Goal: Task Accomplishment & Management: Manage account settings

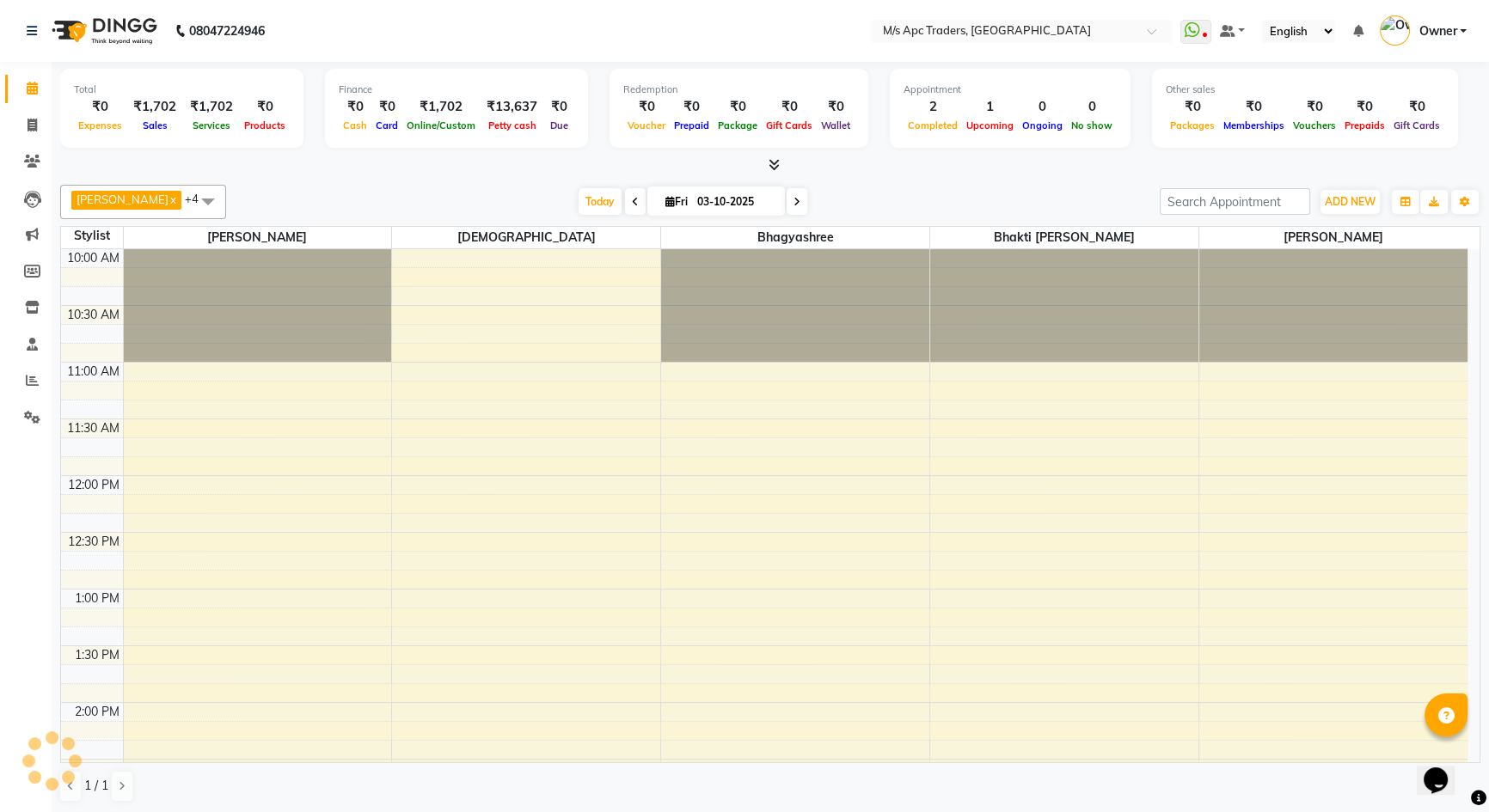
click at [679, 150] on div "Total ₹0 Expenses ₹1,702 Sales ₹1,702 Services ₹0 Products Finance ₹0 Cash ₹0 C…" at bounding box center [770, 110] width 1421 height 84
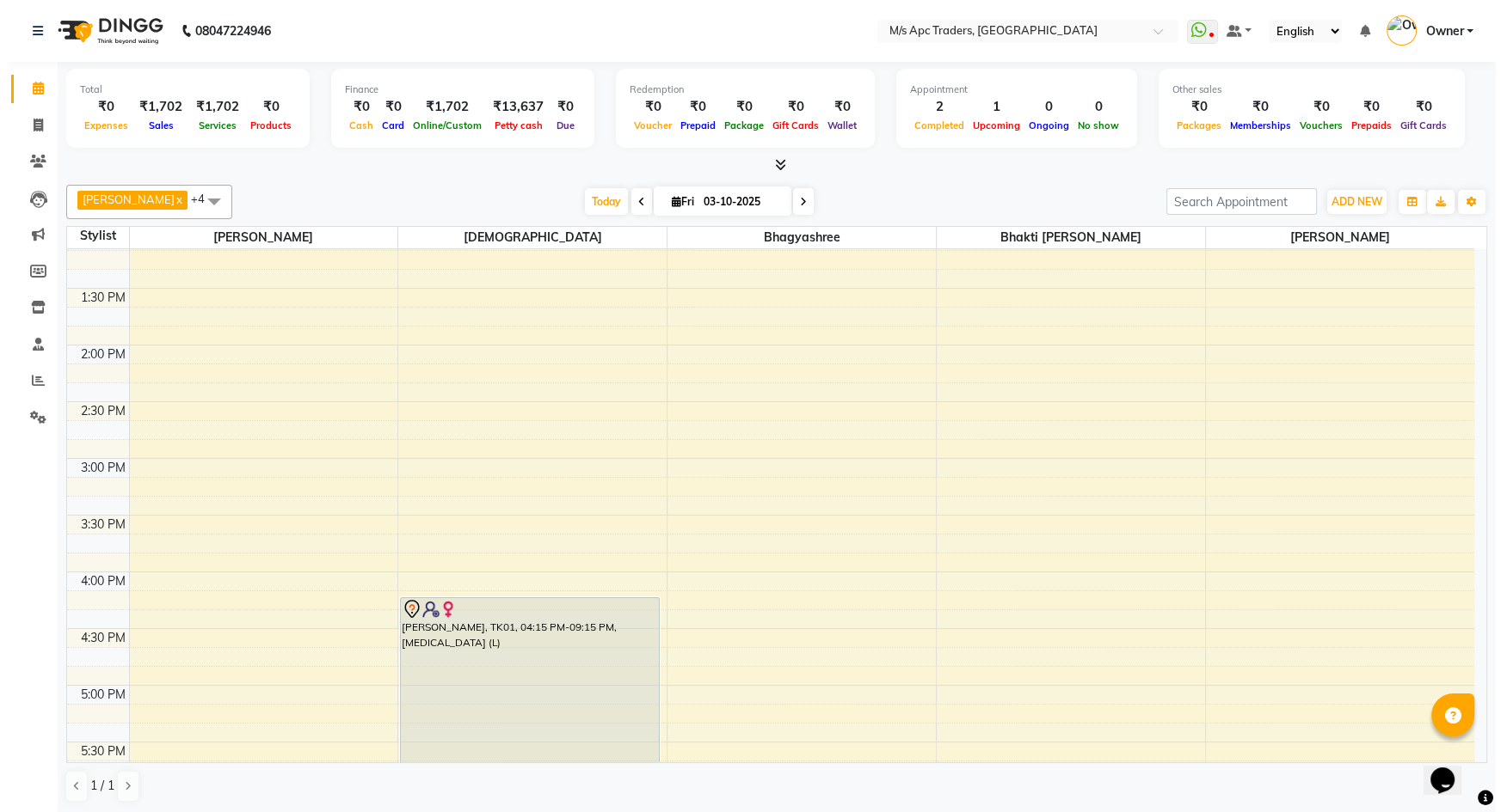
scroll to position [547, 0]
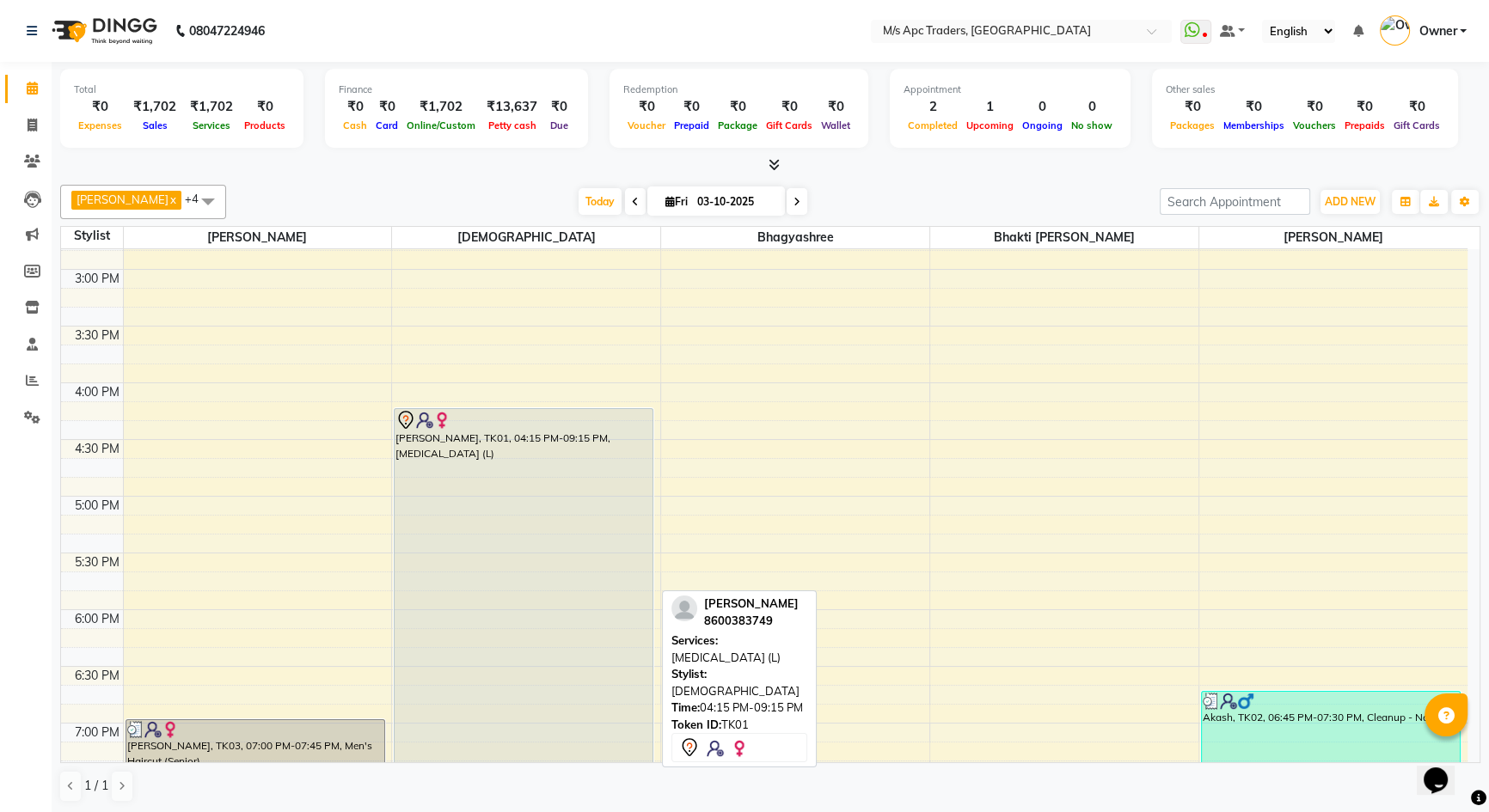
click at [478, 479] on div "[PERSON_NAME], TK01, 04:15 PM-09:15 PM, [MEDICAL_DATA] (L)" at bounding box center [523, 691] width 258 height 563
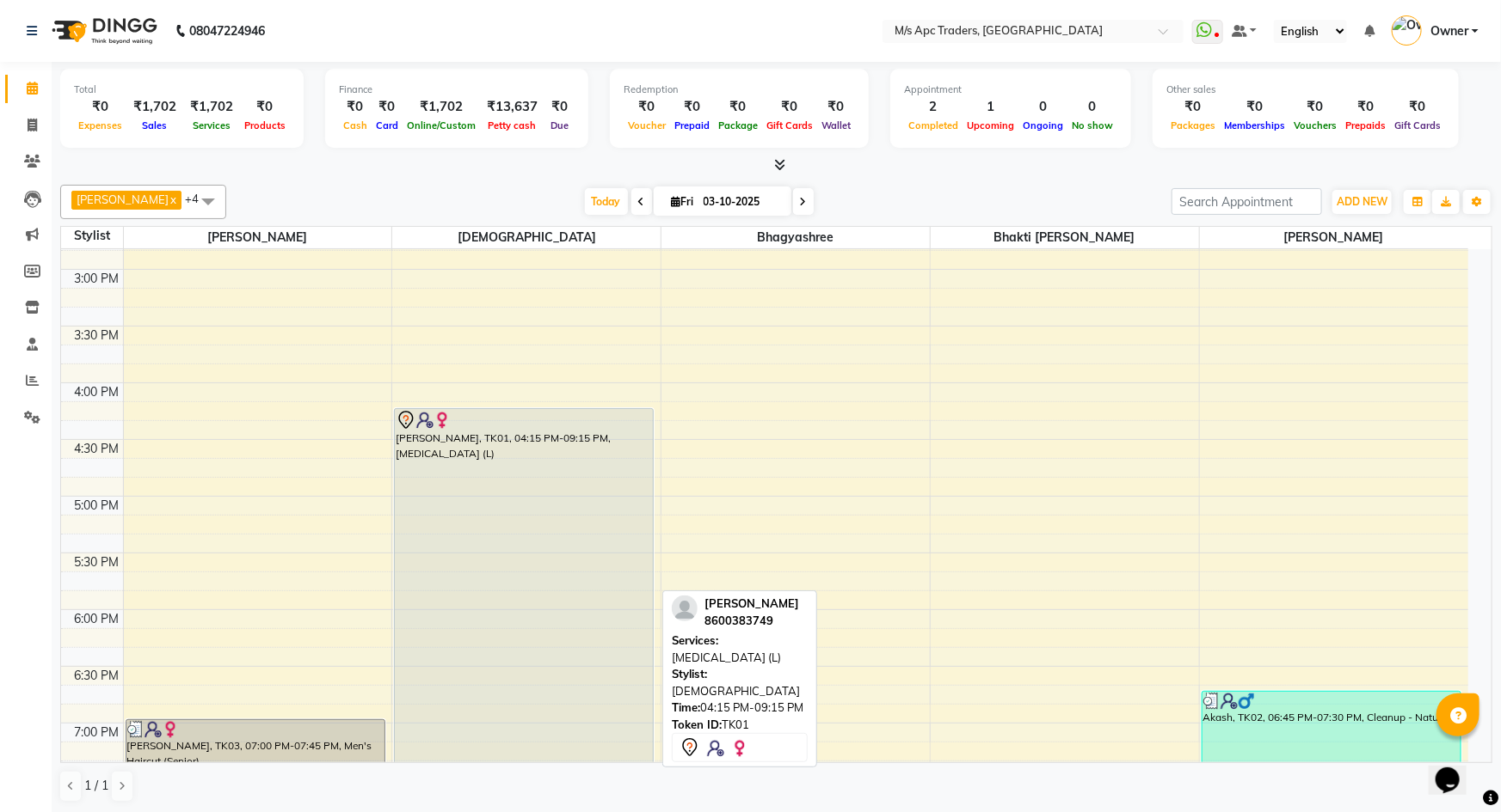
select select "7"
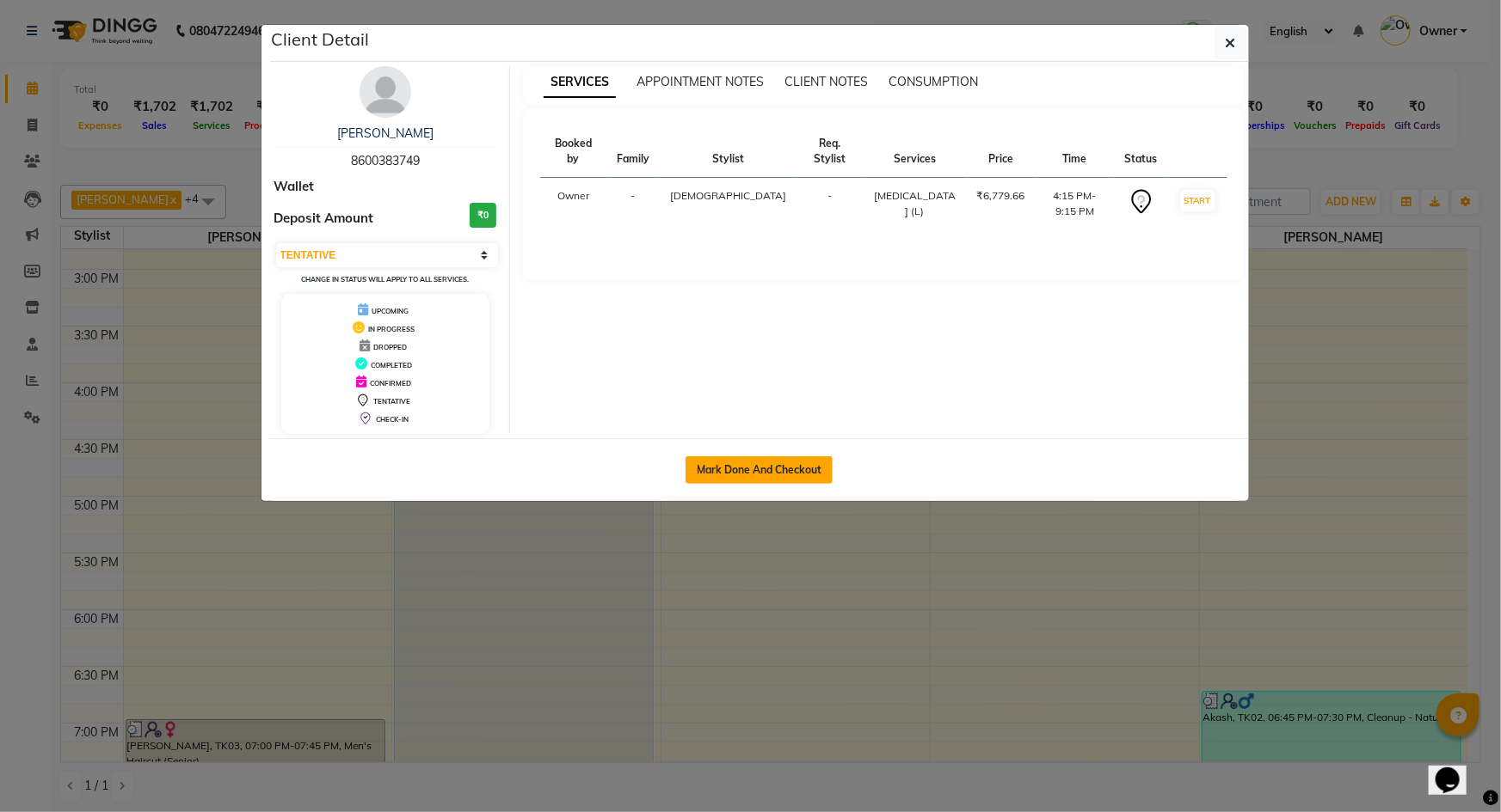
click at [769, 458] on button "Mark Done And Checkout" at bounding box center [760, 471] width 147 height 28
select select "6493"
select select "service"
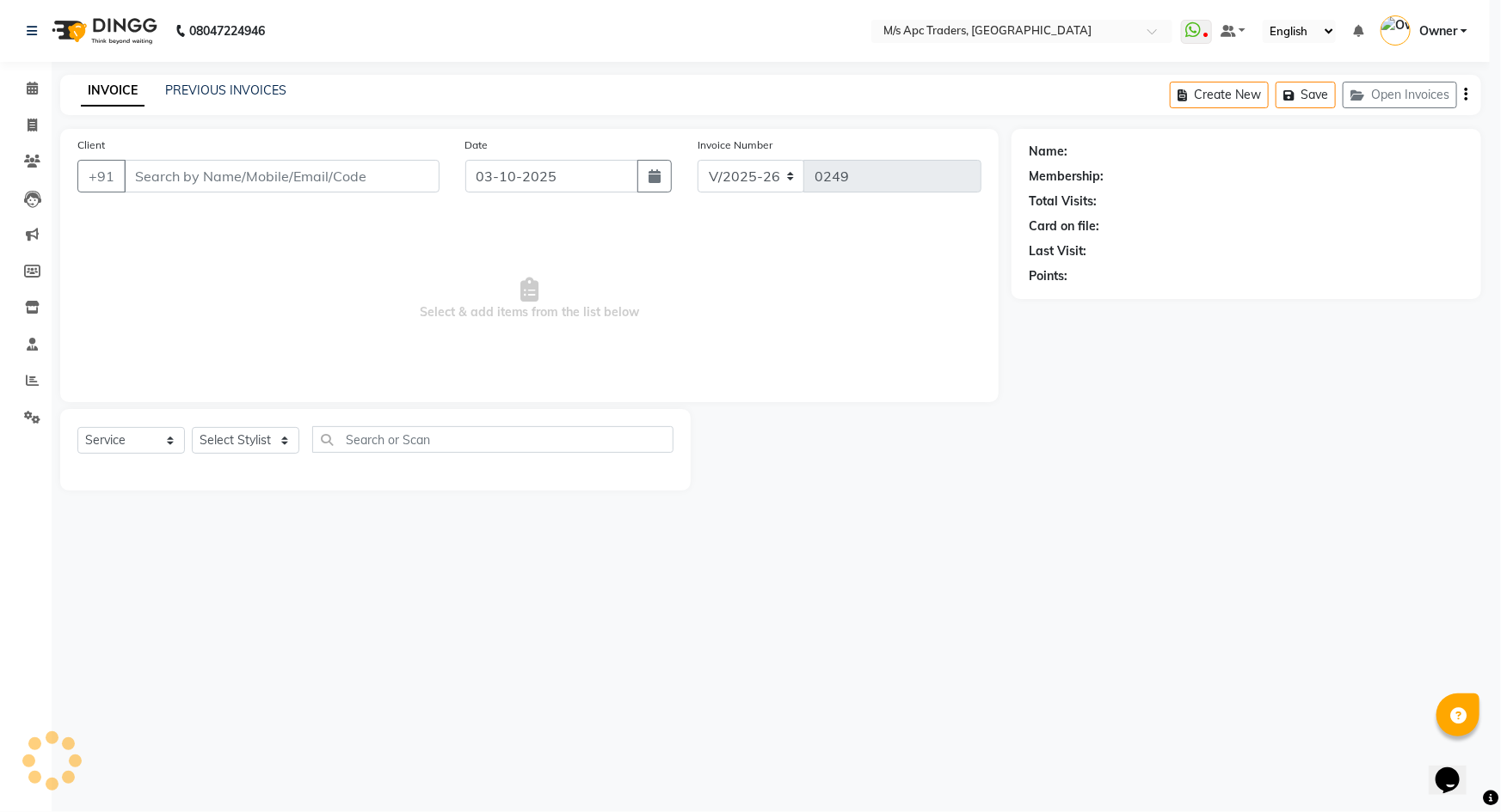
select select "3"
type input "8600383749"
select select "52430"
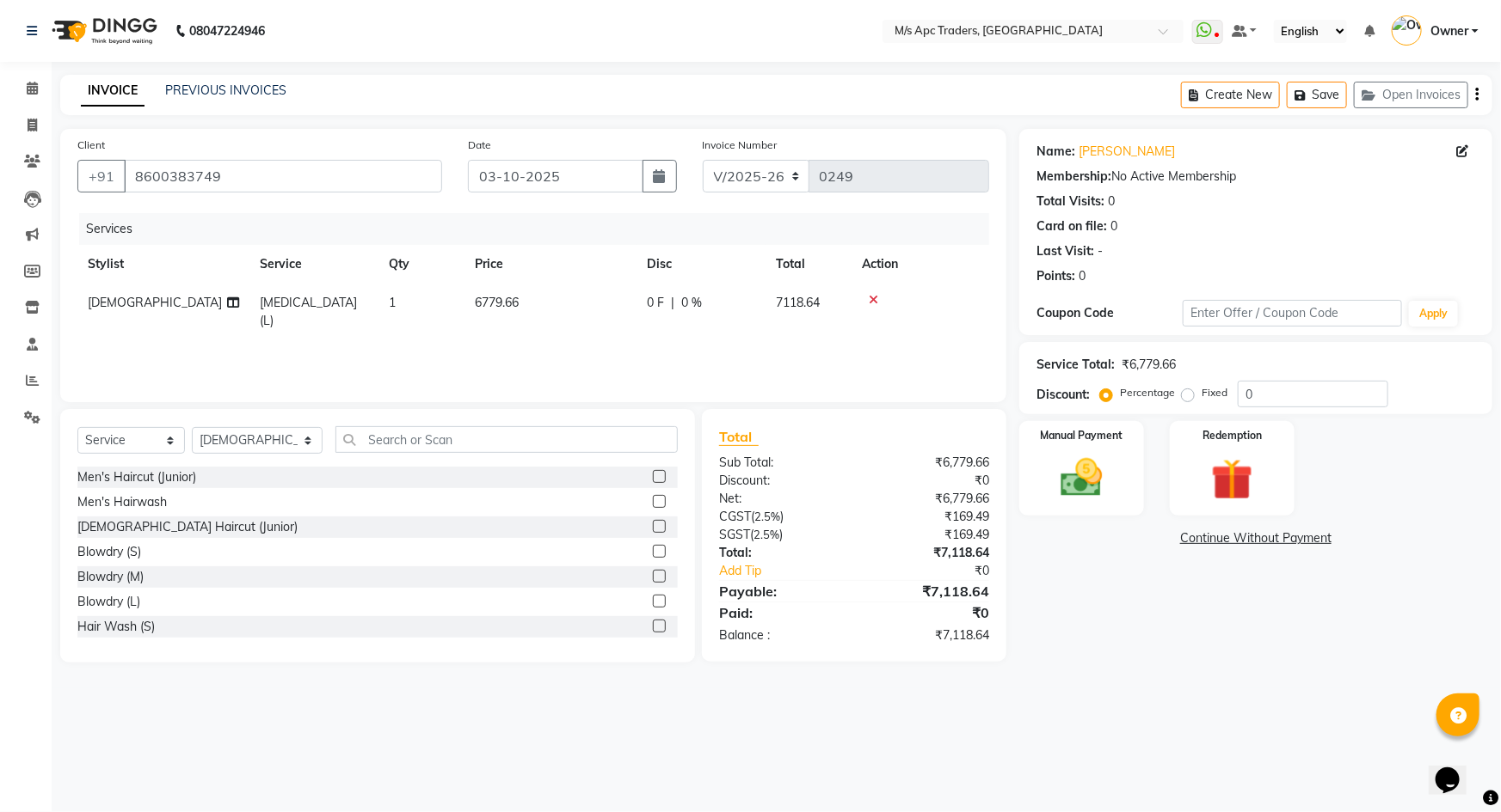
click at [702, 302] on div "0 F | 0 %" at bounding box center [701, 302] width 108 height 18
select select "52430"
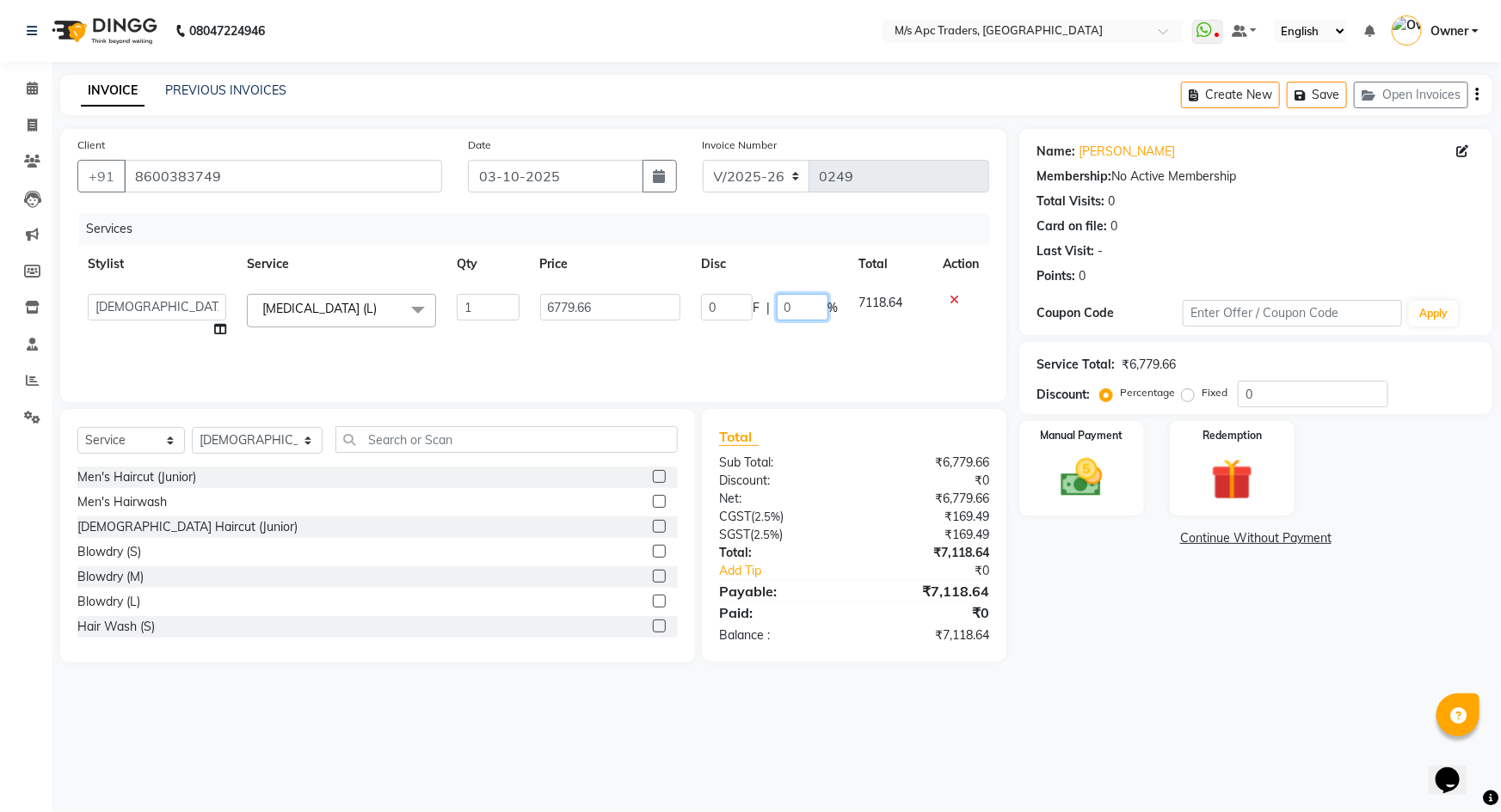
click at [804, 309] on input "0" at bounding box center [803, 307] width 52 height 27
type input "2"
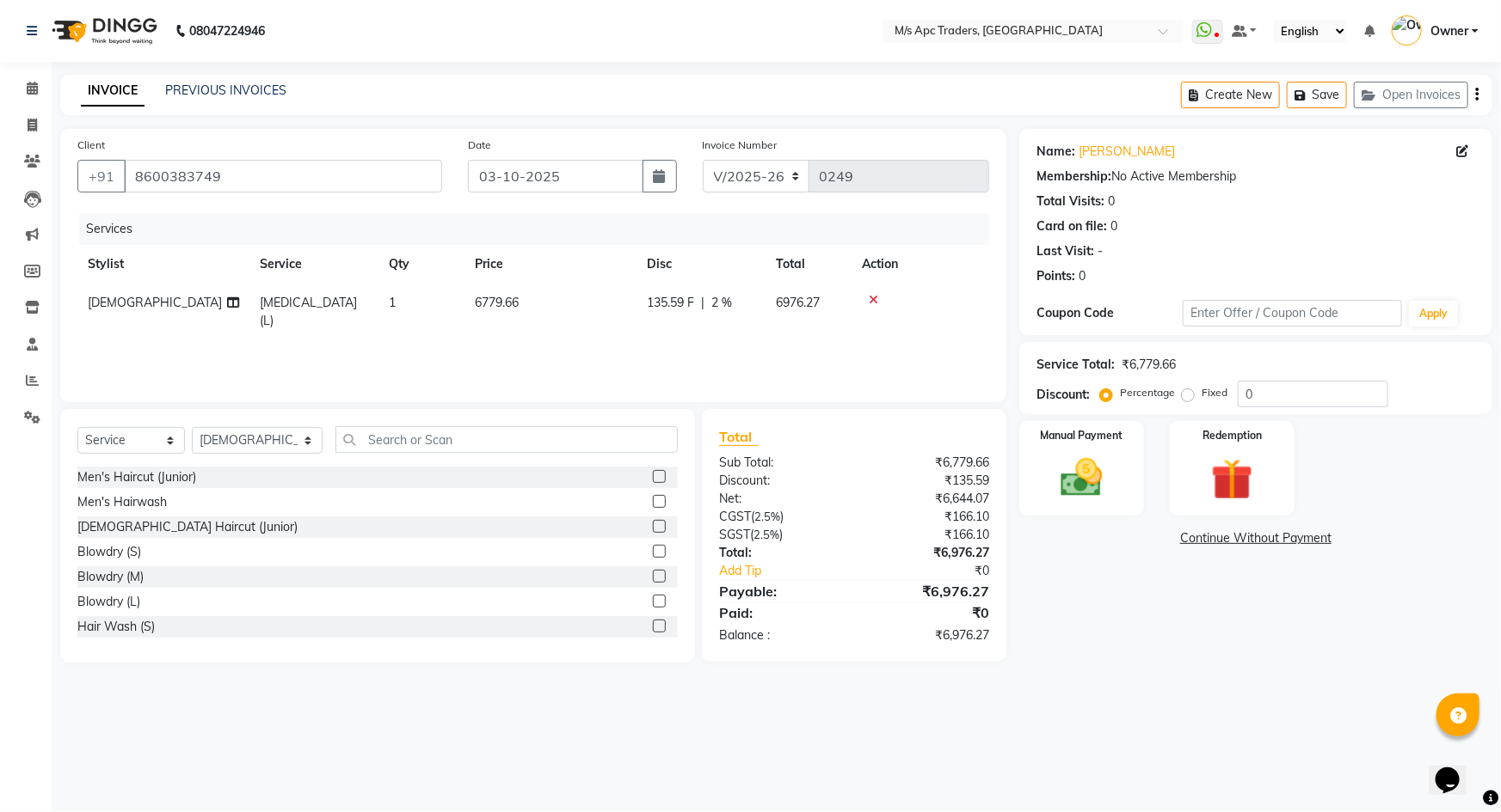
click at [963, 266] on th "Action" at bounding box center [920, 264] width 138 height 39
click at [733, 301] on div "135.59 F | 2 %" at bounding box center [701, 302] width 108 height 18
select select "52430"
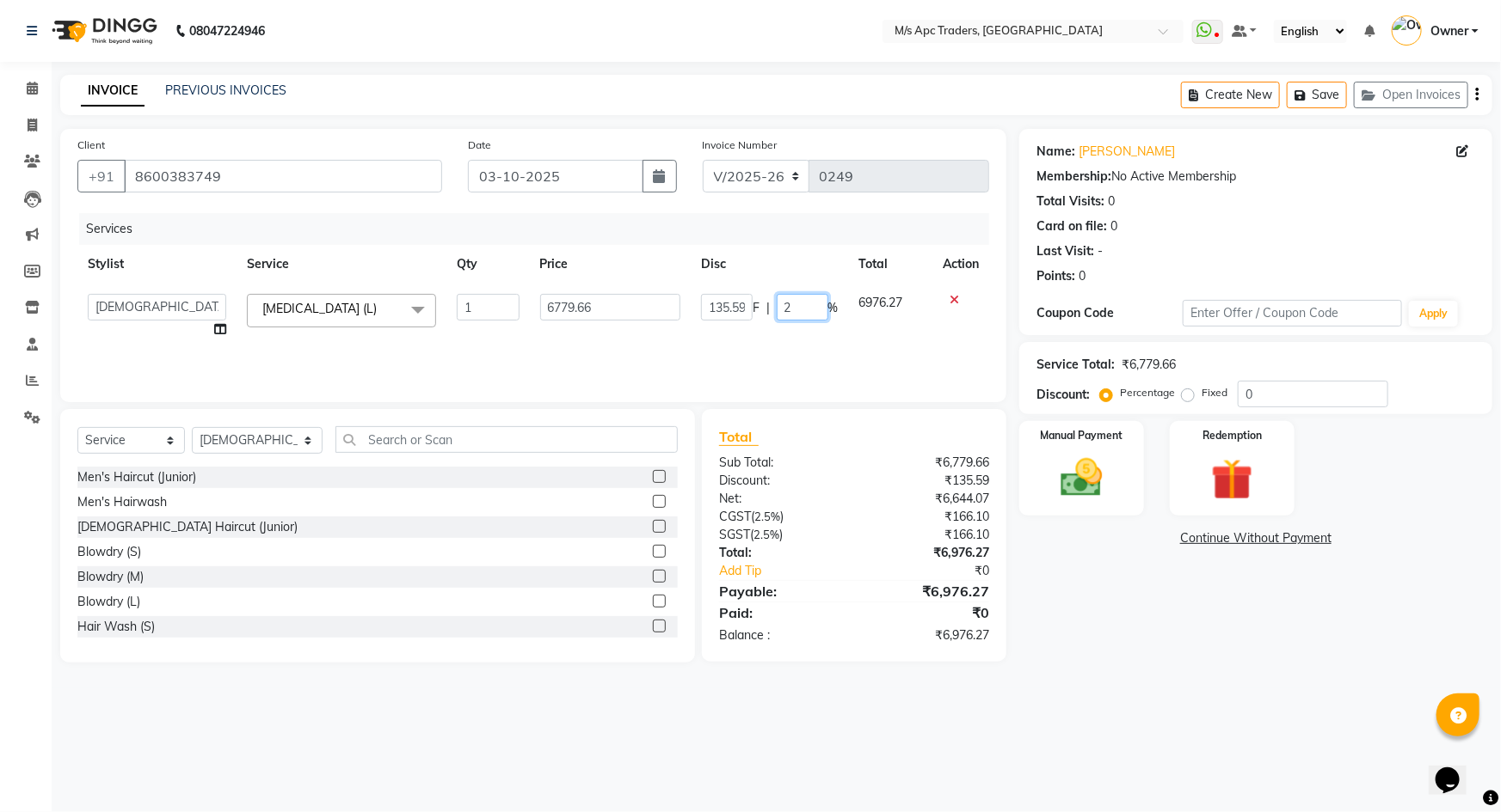
click at [794, 306] on input "2" at bounding box center [803, 307] width 52 height 27
type input "1"
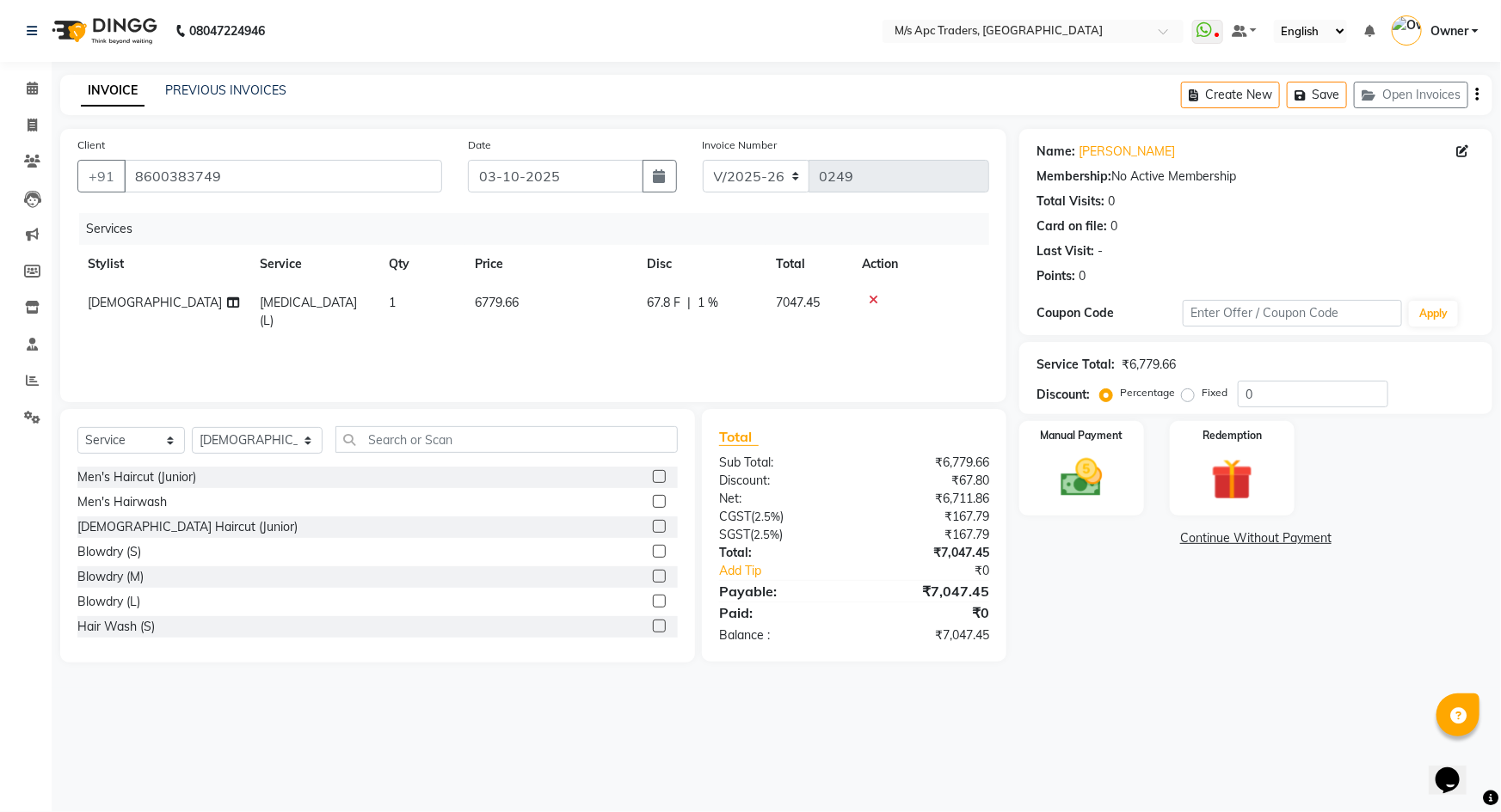
click at [961, 262] on th "Action" at bounding box center [920, 264] width 138 height 39
click at [711, 300] on span "1 %" at bounding box center [708, 302] width 21 height 18
select select "52430"
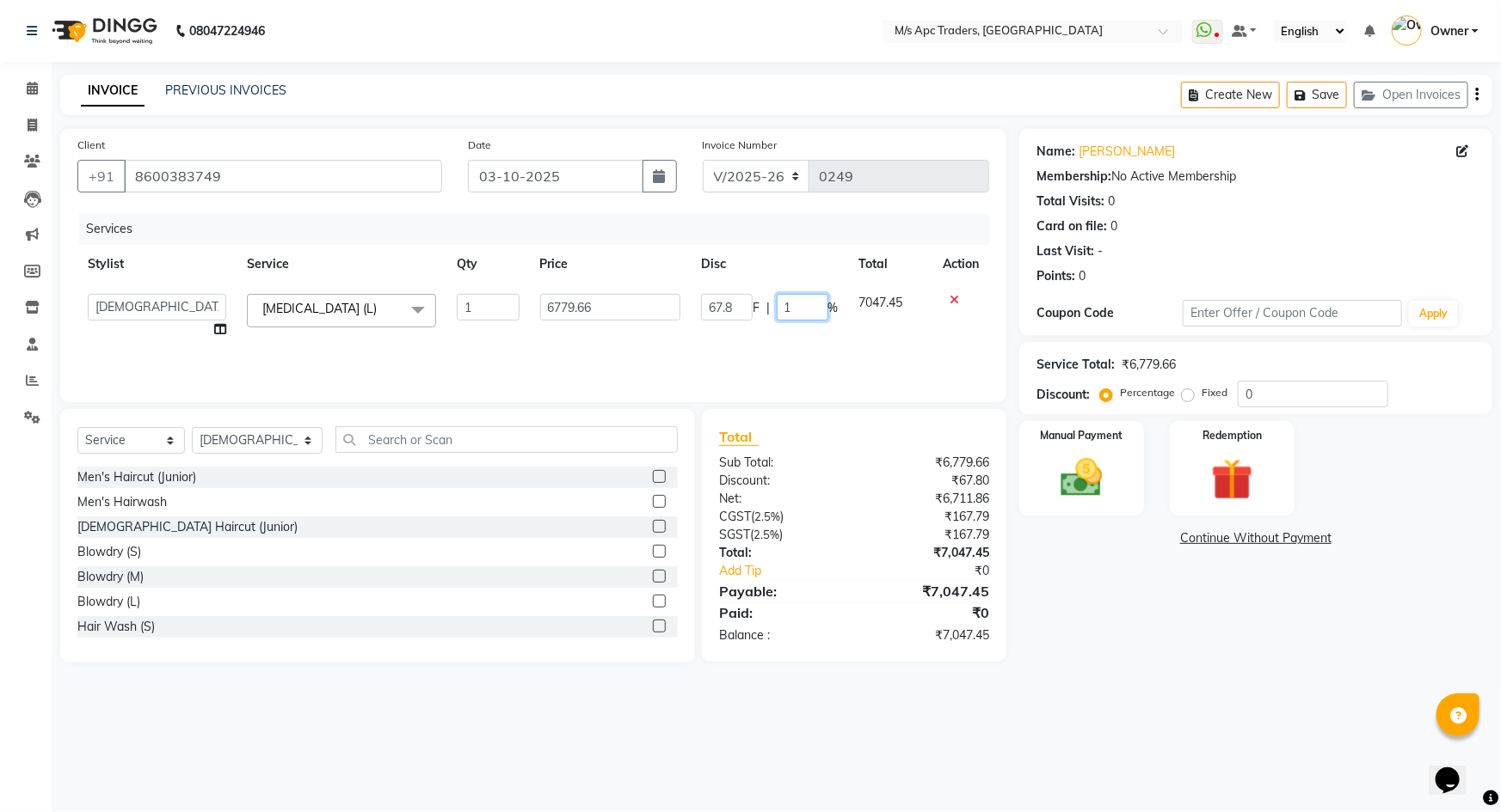
click at [808, 304] on input "1" at bounding box center [803, 307] width 52 height 27
type input "2"
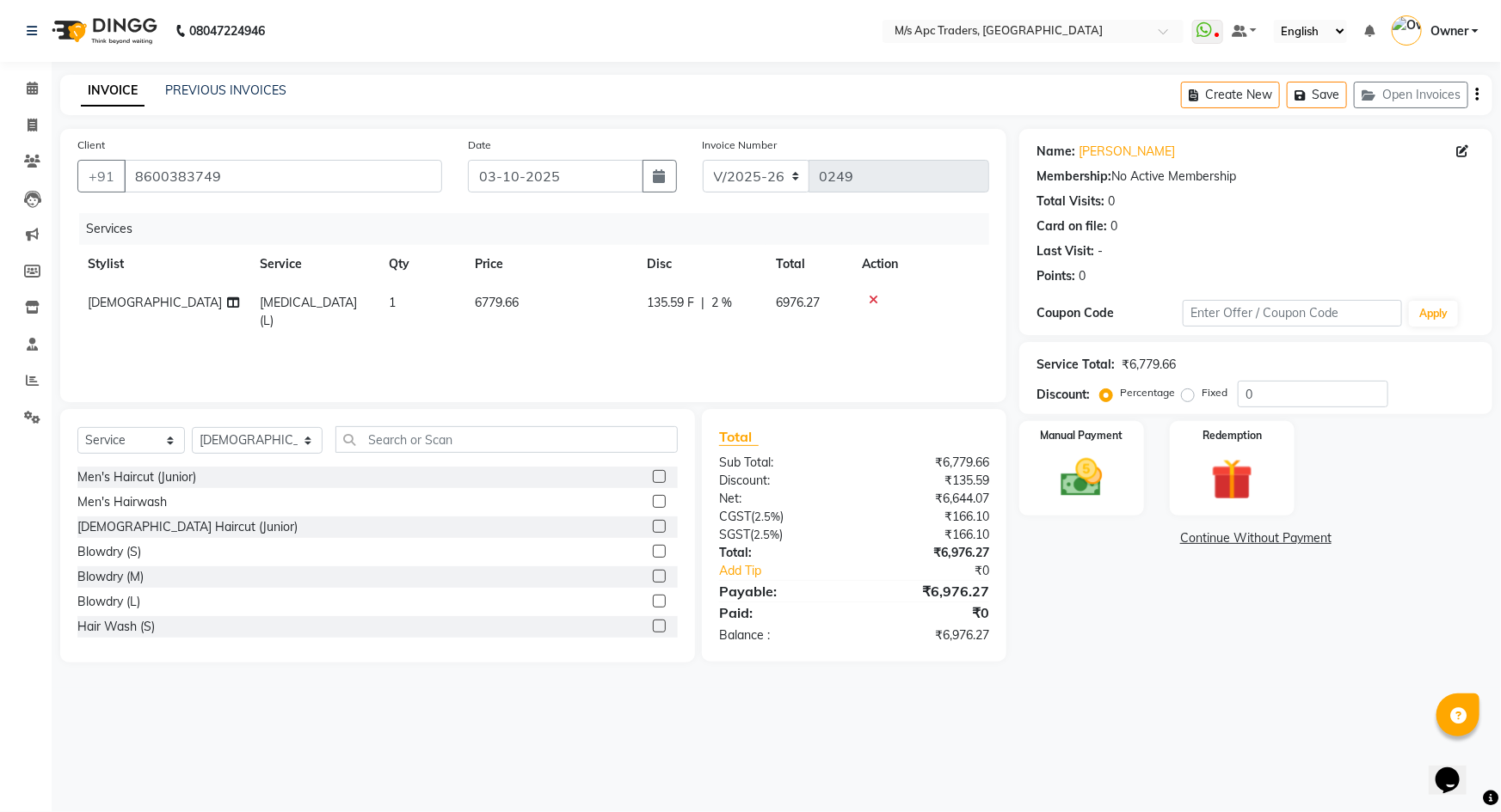
click at [949, 262] on th "Action" at bounding box center [920, 264] width 138 height 39
click at [721, 298] on span "2 %" at bounding box center [721, 302] width 21 height 18
select select "52430"
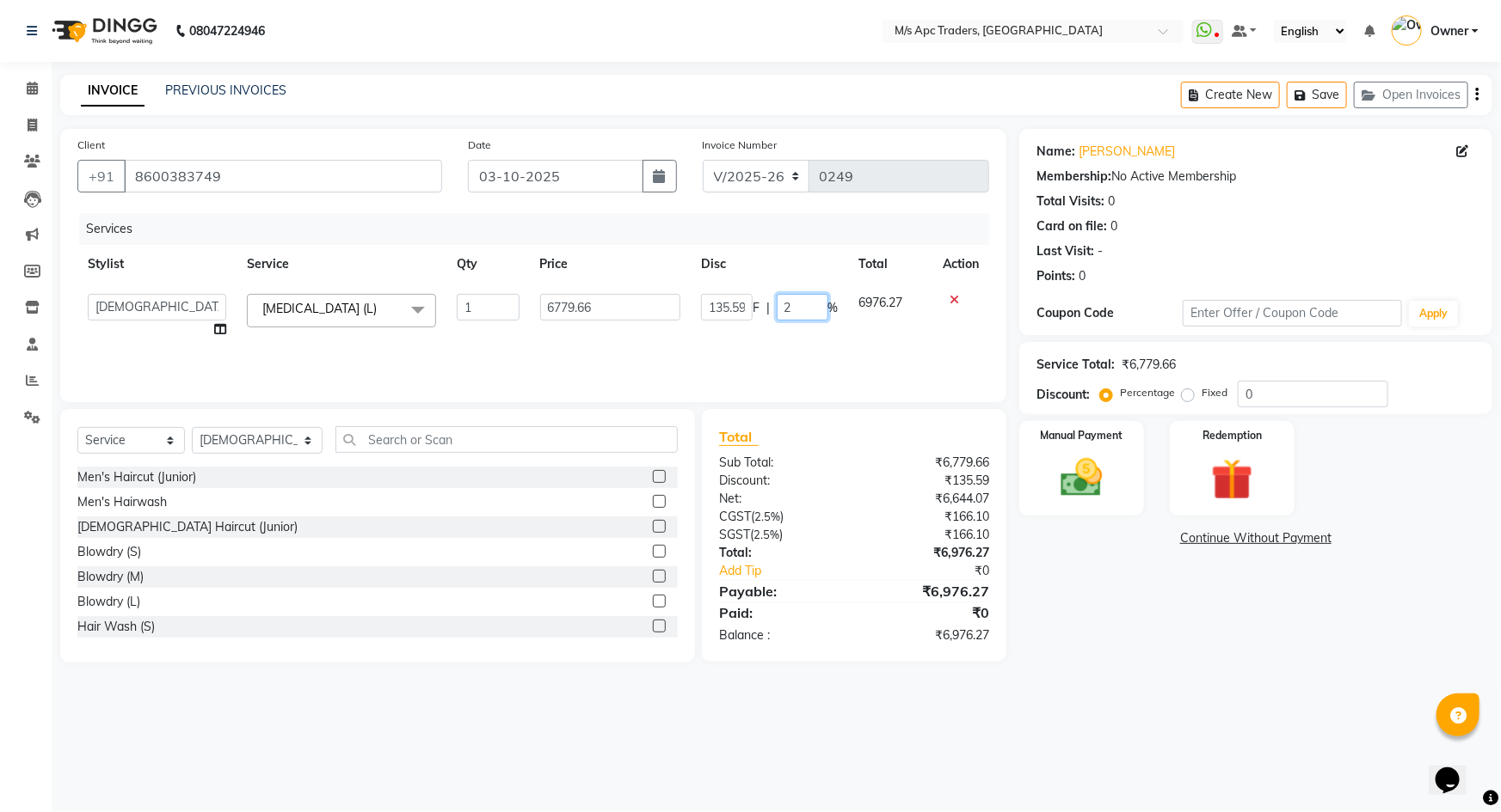
click at [806, 306] on input "2" at bounding box center [803, 307] width 52 height 27
type input "1.8"
click at [960, 266] on th "Action" at bounding box center [960, 264] width 56 height 39
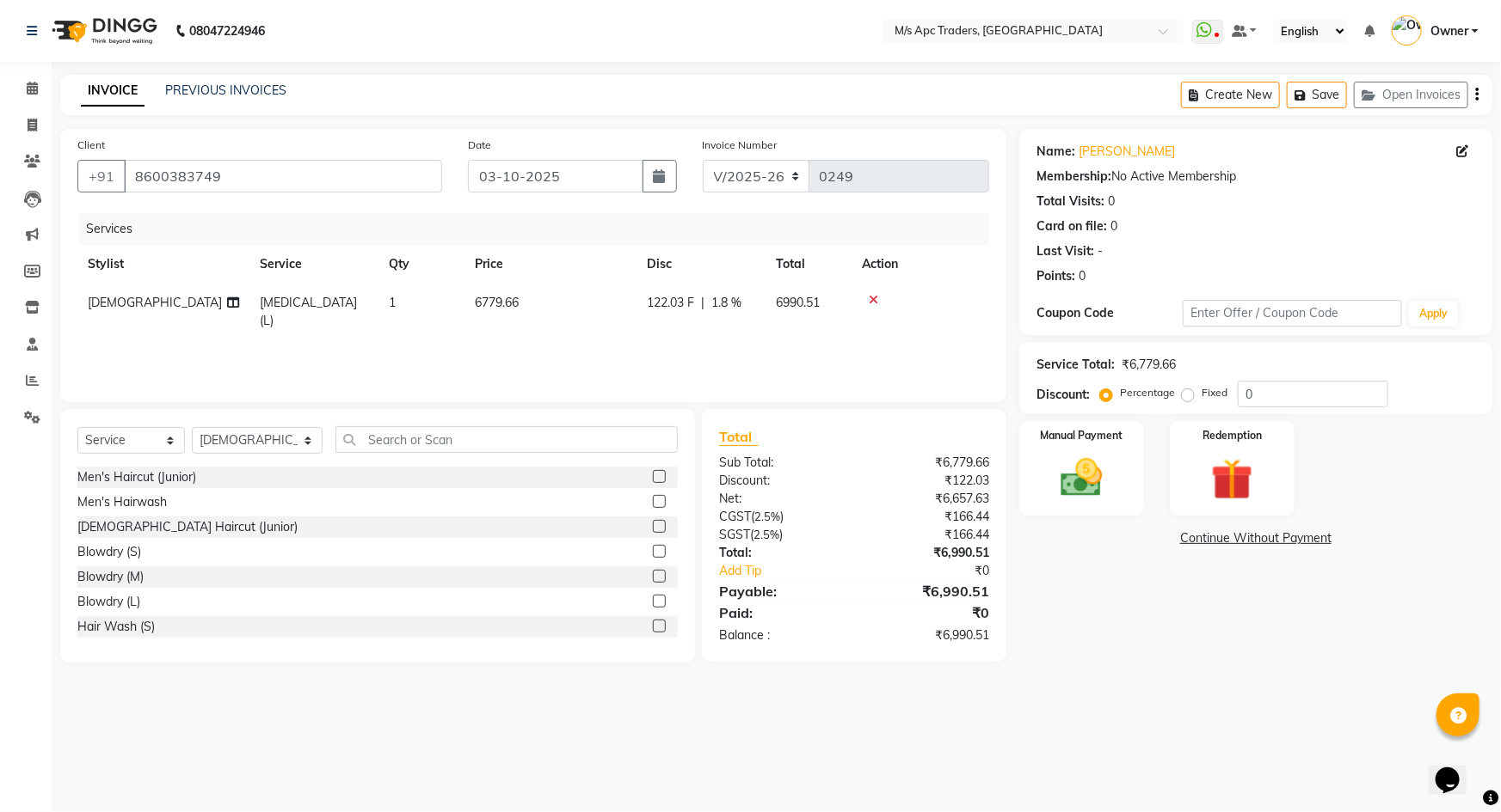
click at [728, 301] on span "1.8 %" at bounding box center [726, 302] width 30 height 18
select select "52430"
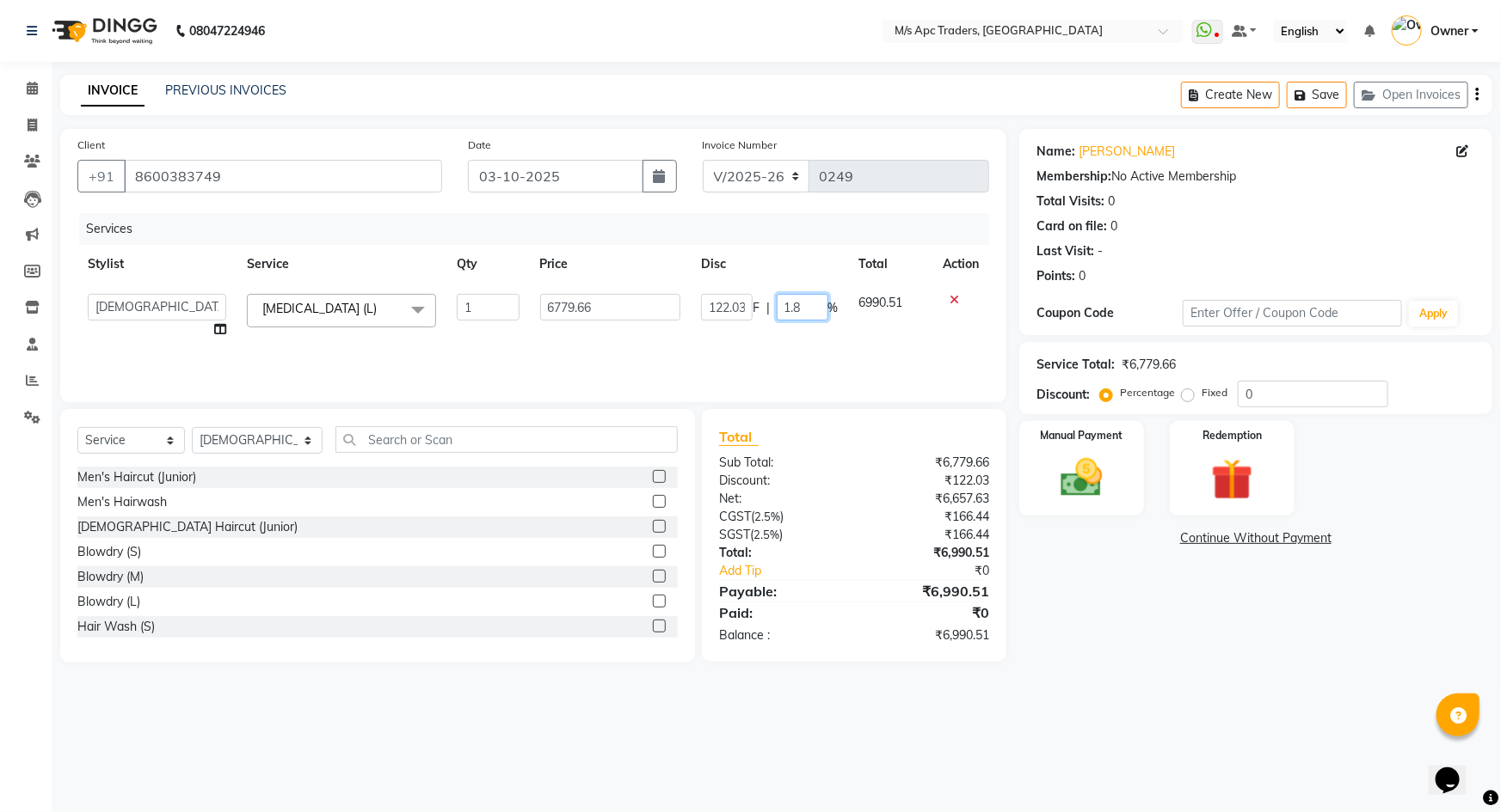
click at [806, 309] on input "1.8" at bounding box center [803, 307] width 52 height 27
type input "1.9"
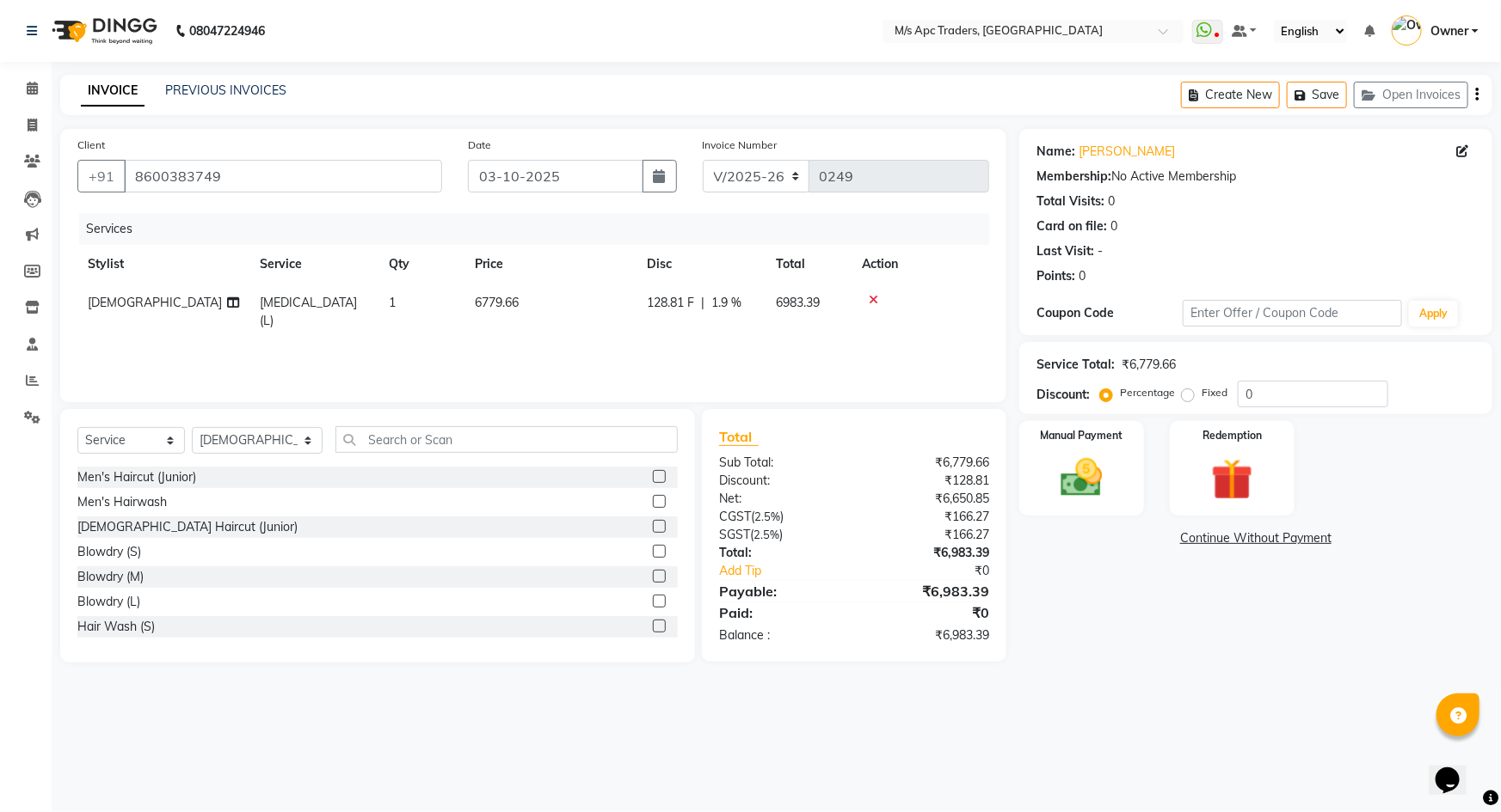
click at [973, 262] on th "Action" at bounding box center [920, 264] width 138 height 39
click at [718, 302] on span "1.9 %" at bounding box center [713, 302] width 30 height 18
select select "52430"
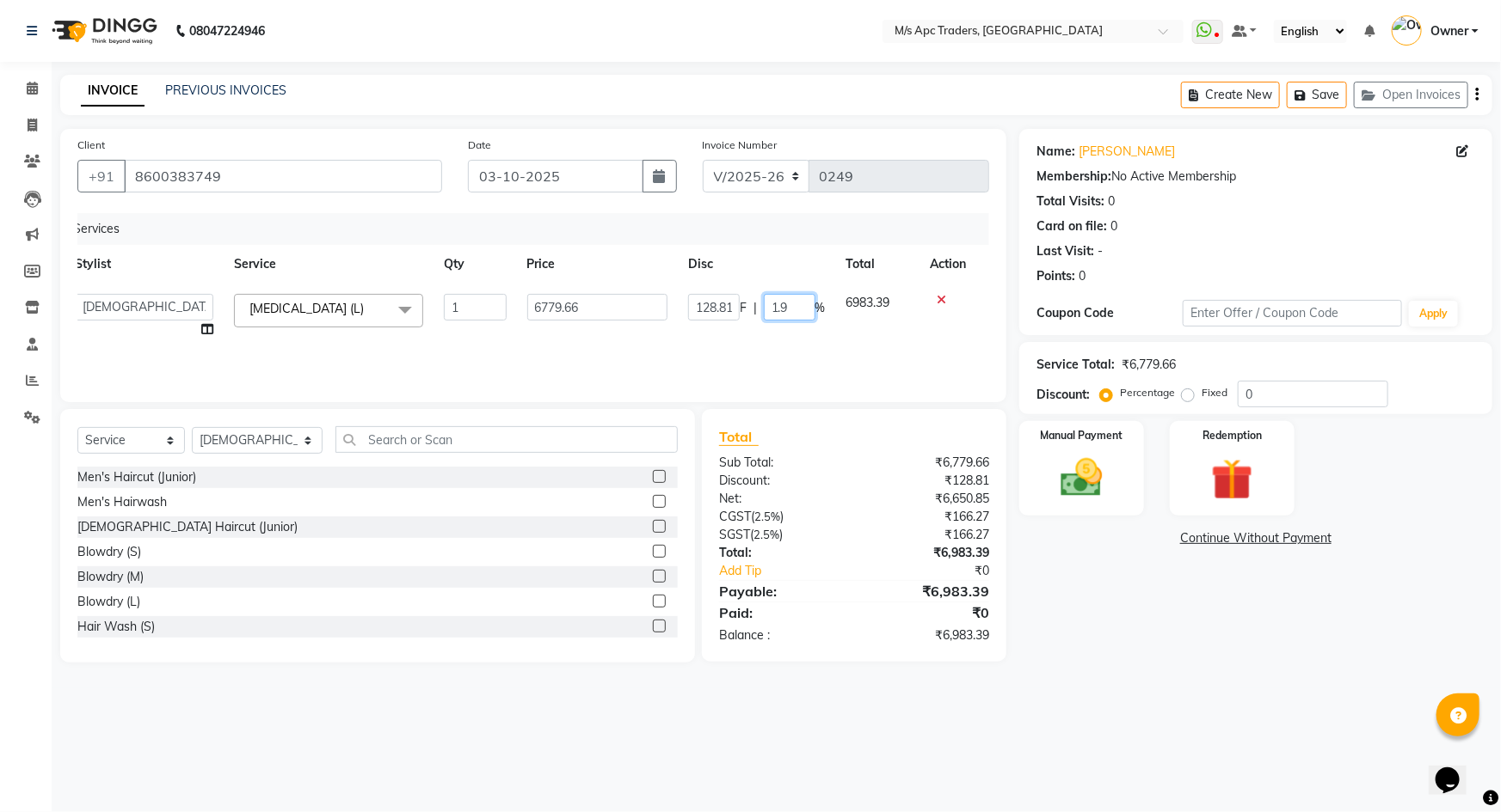
click at [795, 302] on input "1.9" at bounding box center [790, 307] width 52 height 27
type input "1.8"
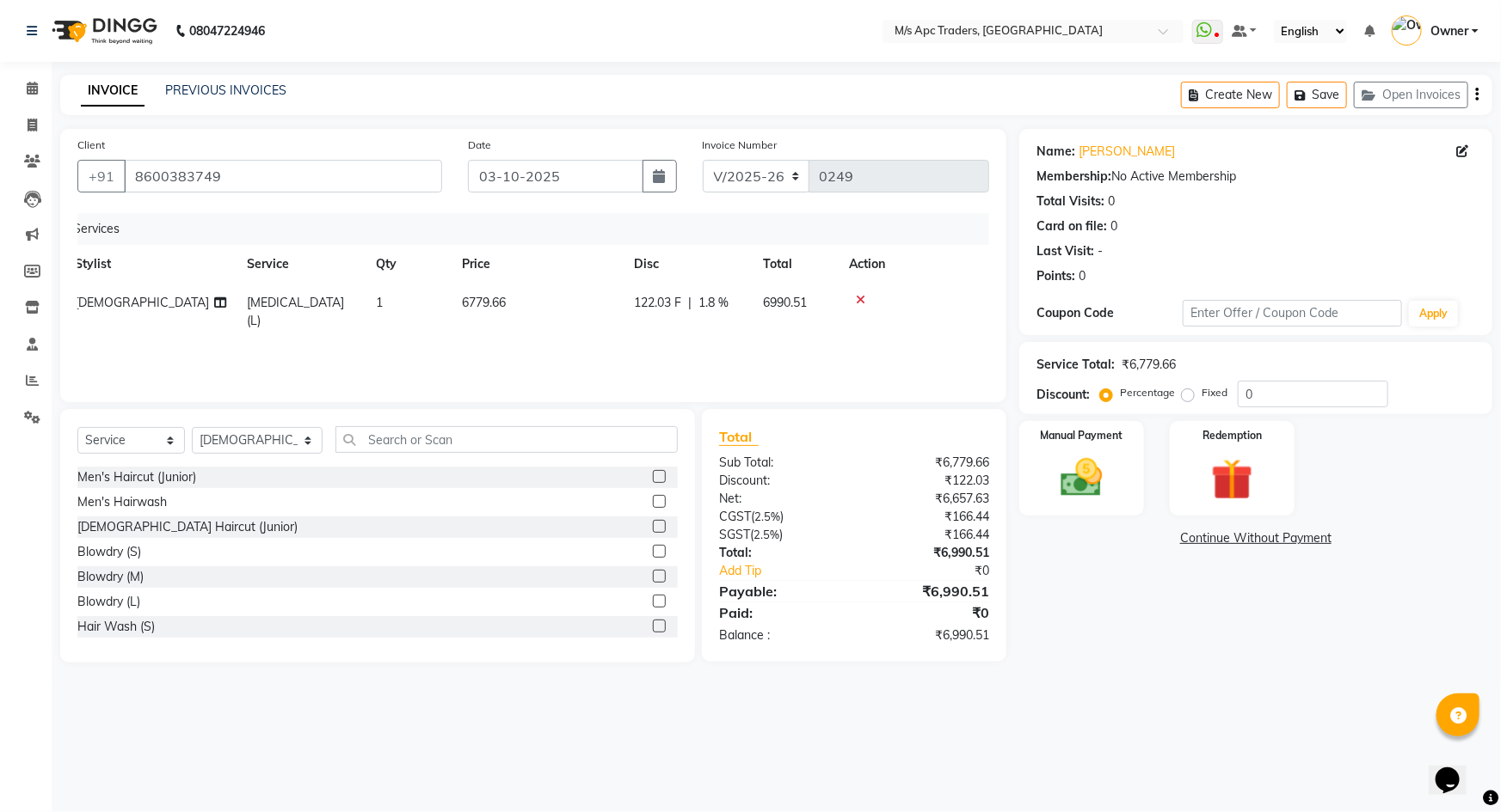
click at [955, 262] on th "Action" at bounding box center [907, 264] width 138 height 39
click at [711, 301] on span "1.8 %" at bounding box center [713, 302] width 30 height 18
select select "52430"
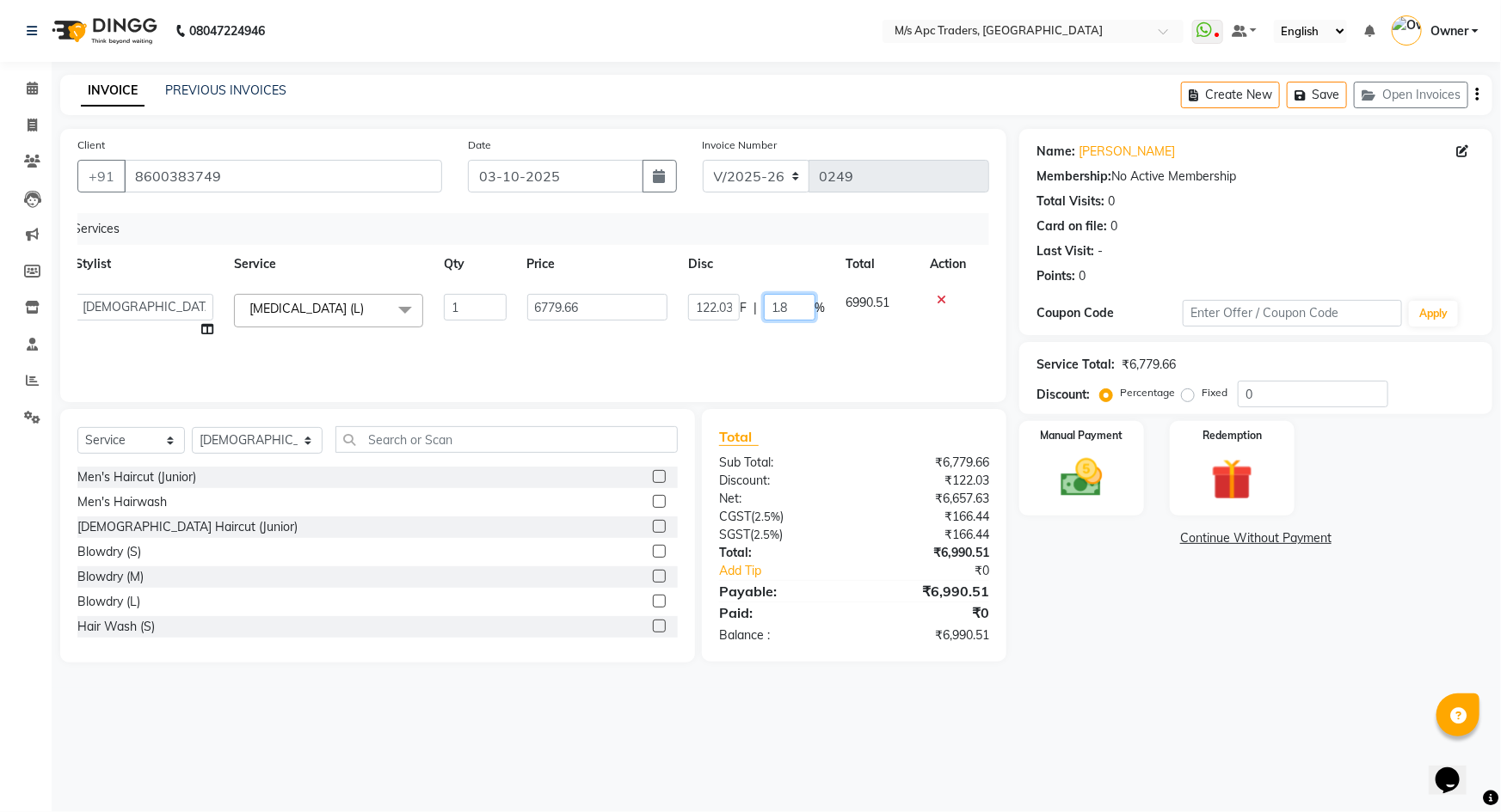
click at [797, 309] on input "1.8" at bounding box center [790, 307] width 52 height 27
type input "1.7"
click at [938, 260] on th "Action" at bounding box center [947, 264] width 56 height 39
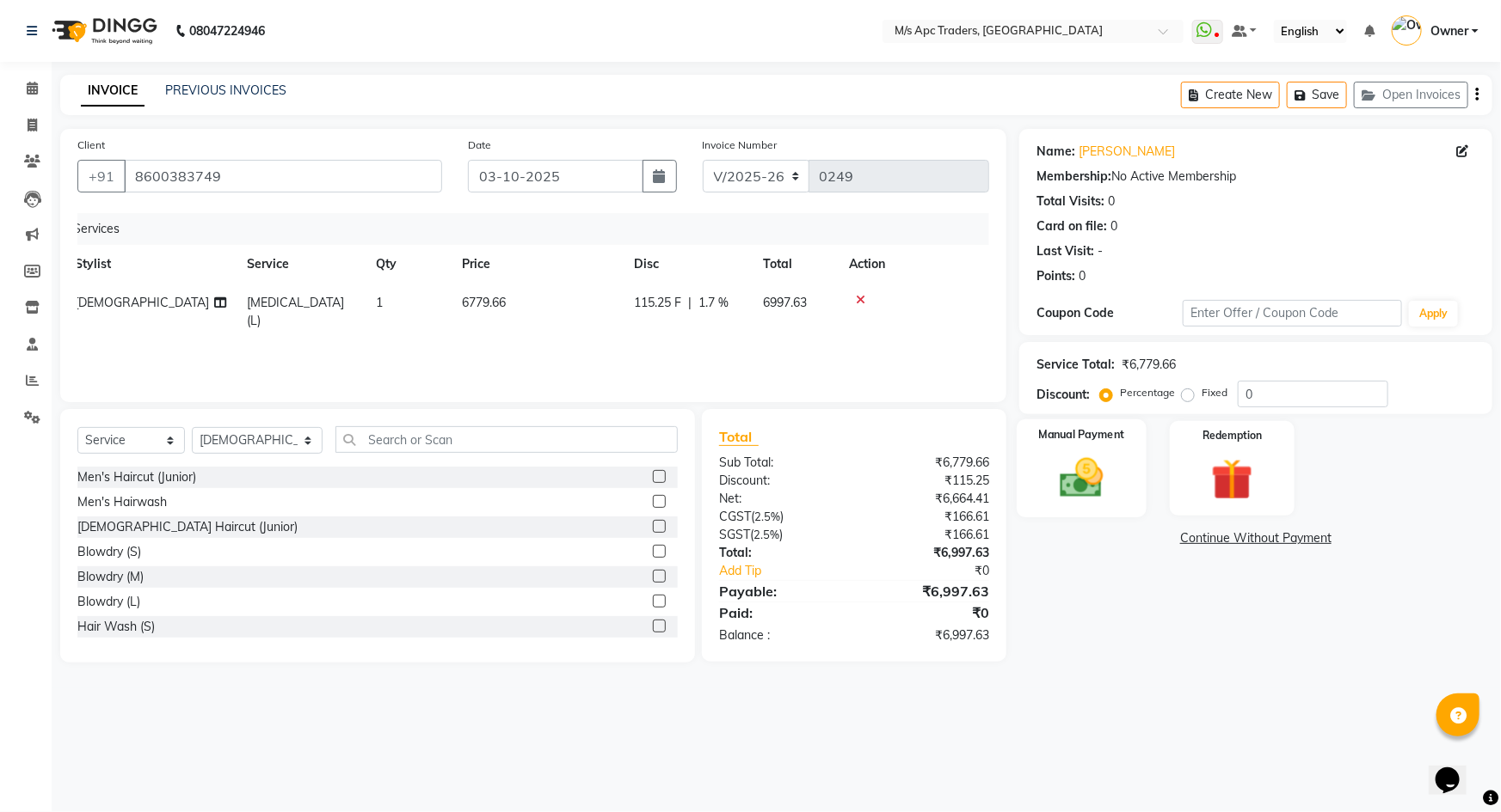
click at [1079, 480] on img at bounding box center [1081, 478] width 70 height 50
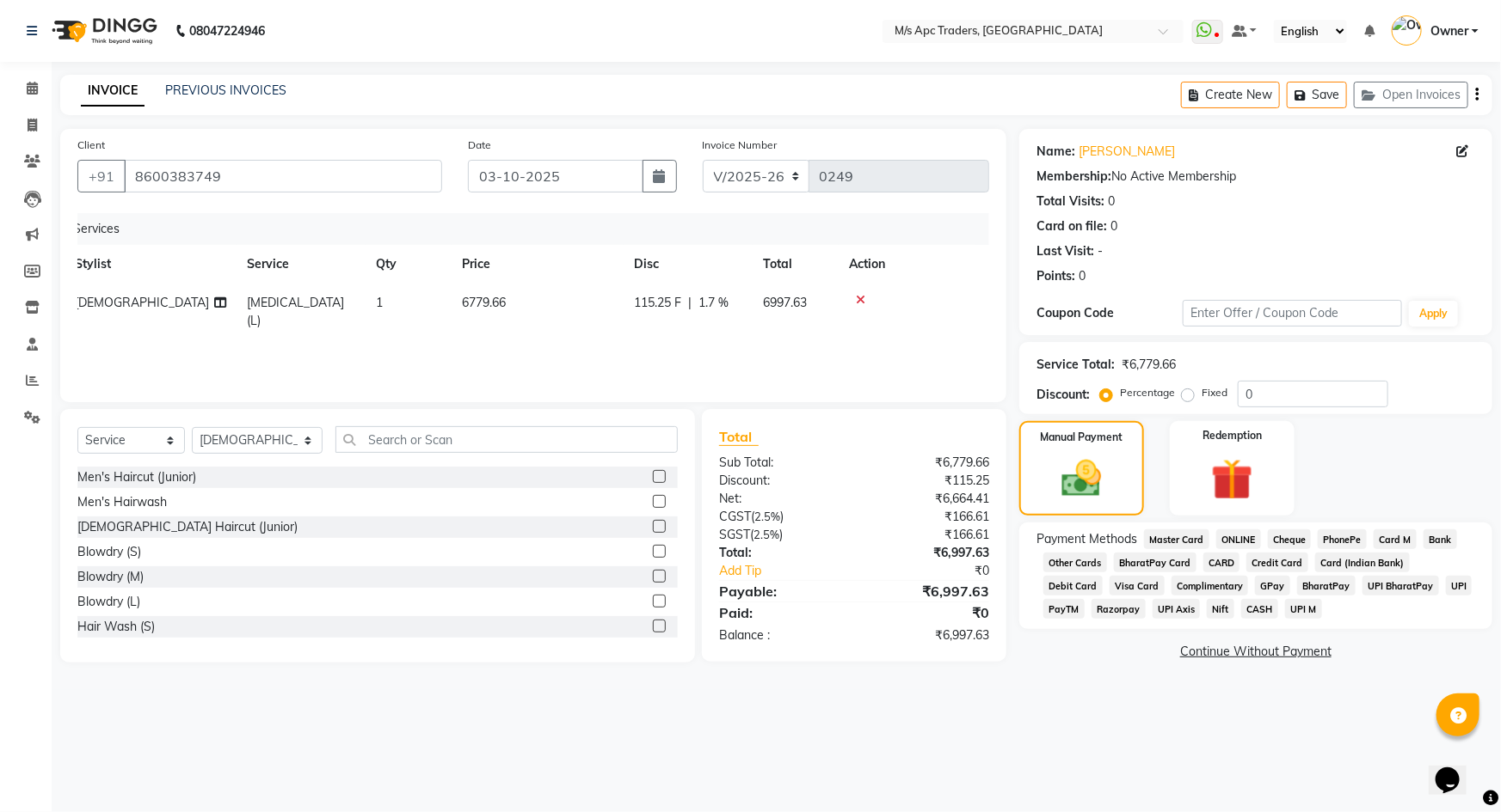
click at [1255, 588] on span "GPay" at bounding box center [1272, 586] width 36 height 20
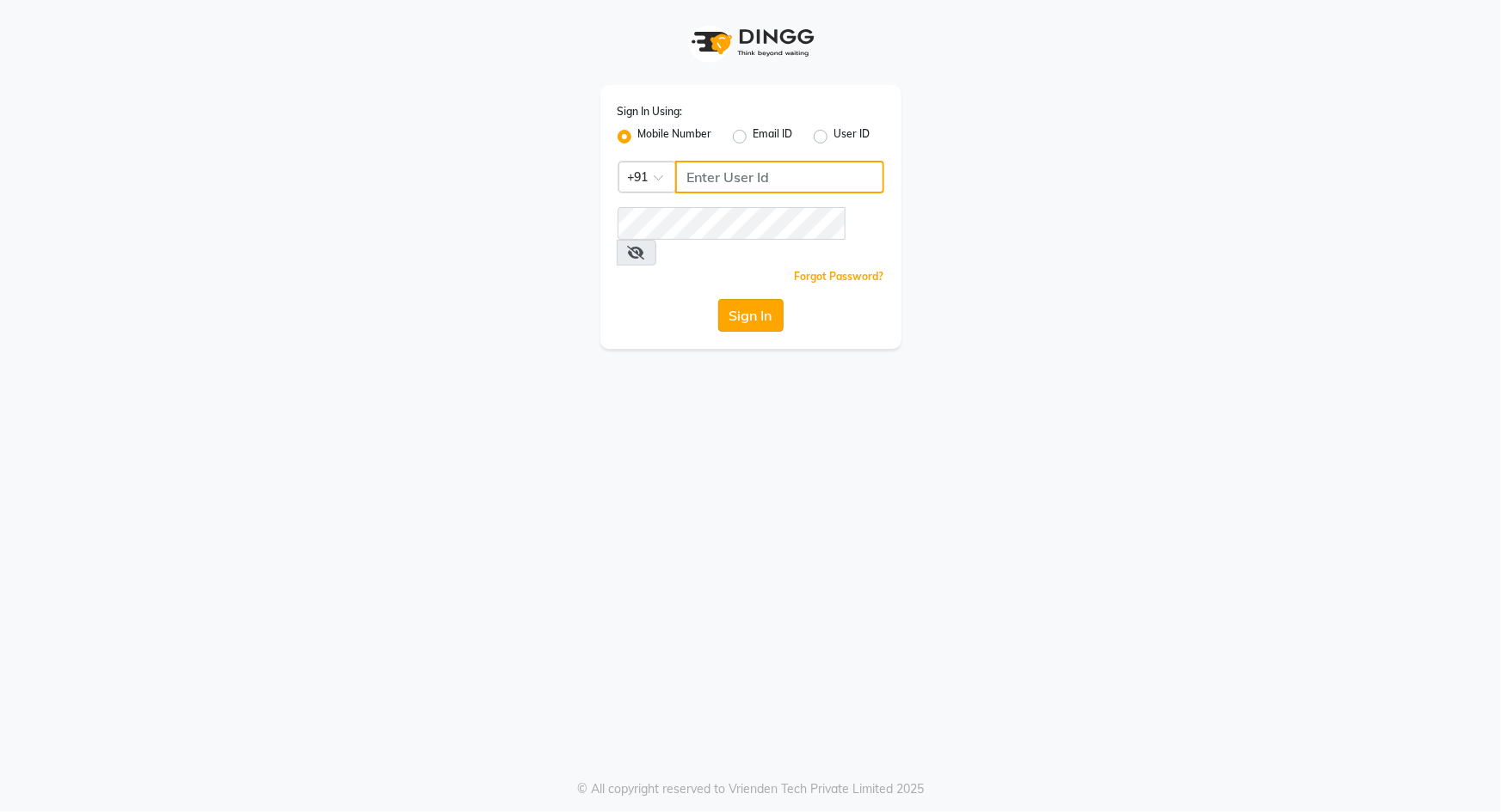
type input "9049992750"
click at [747, 299] on button "Sign In" at bounding box center [750, 315] width 65 height 33
click at [747, 299] on div "Sign In" at bounding box center [750, 315] width 266 height 33
